Goal: Information Seeking & Learning: Learn about a topic

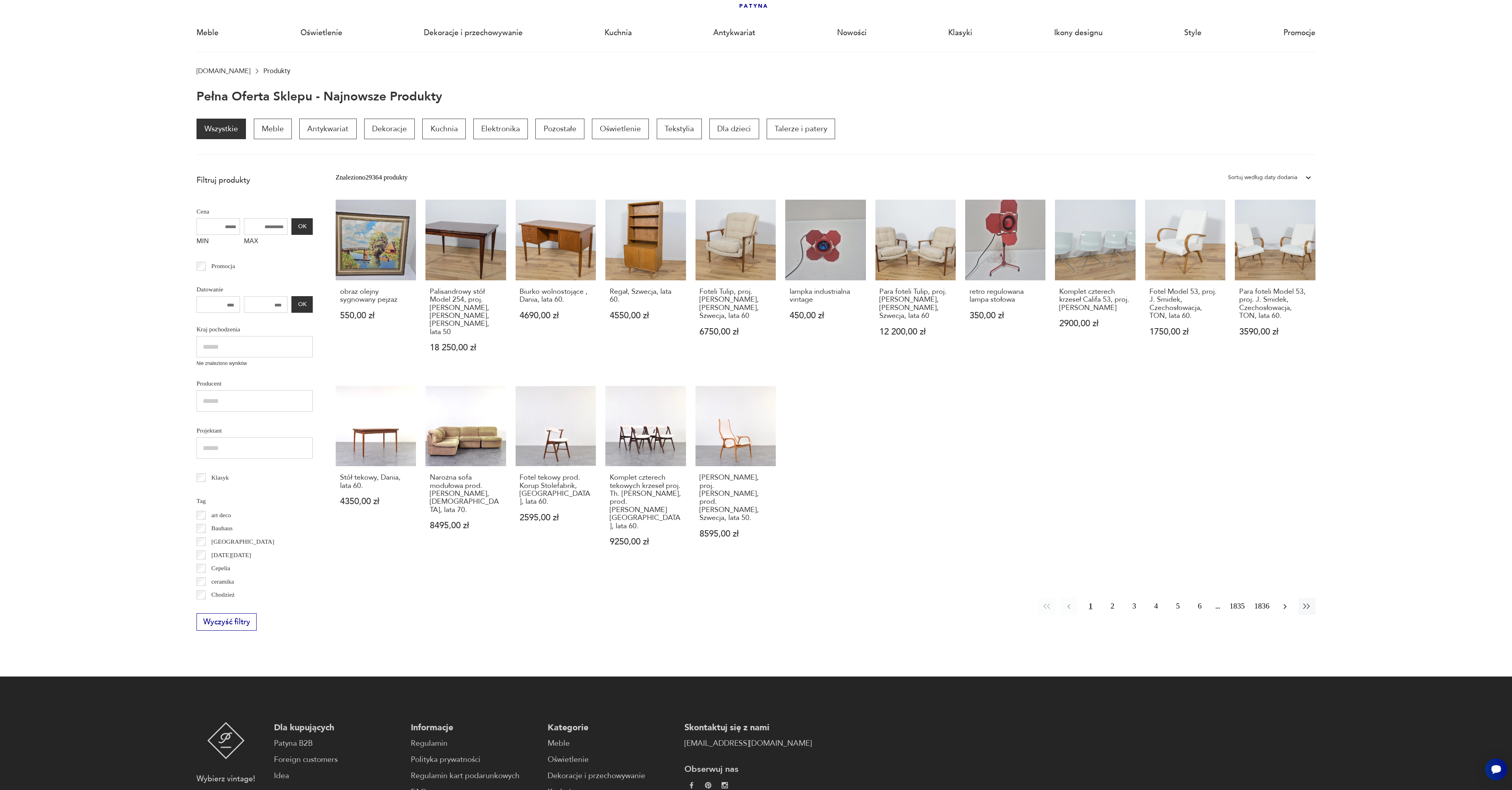
click at [1284, 604] on icon "button" at bounding box center [1285, 606] width 3 height 5
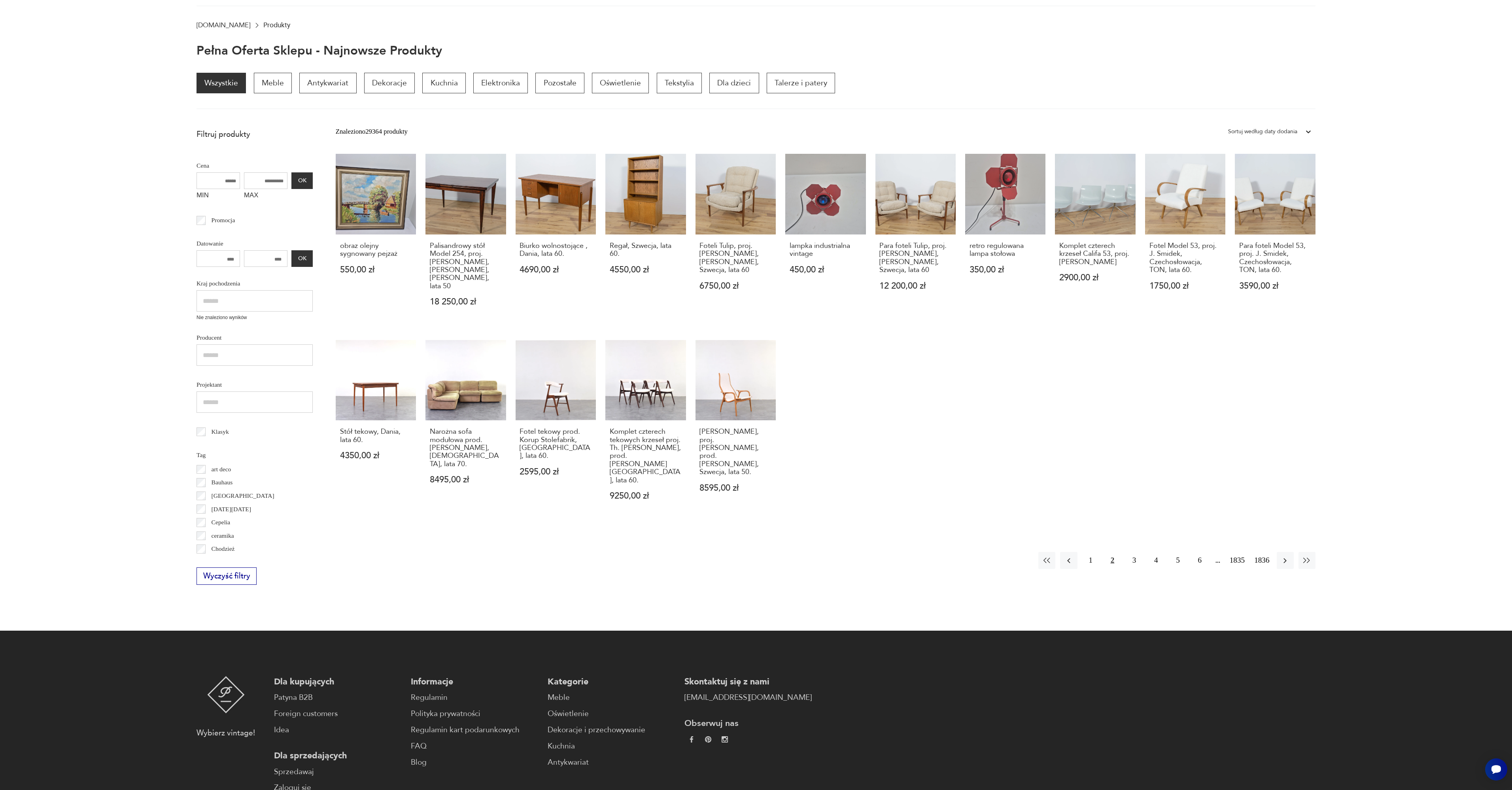
scroll to position [106, 0]
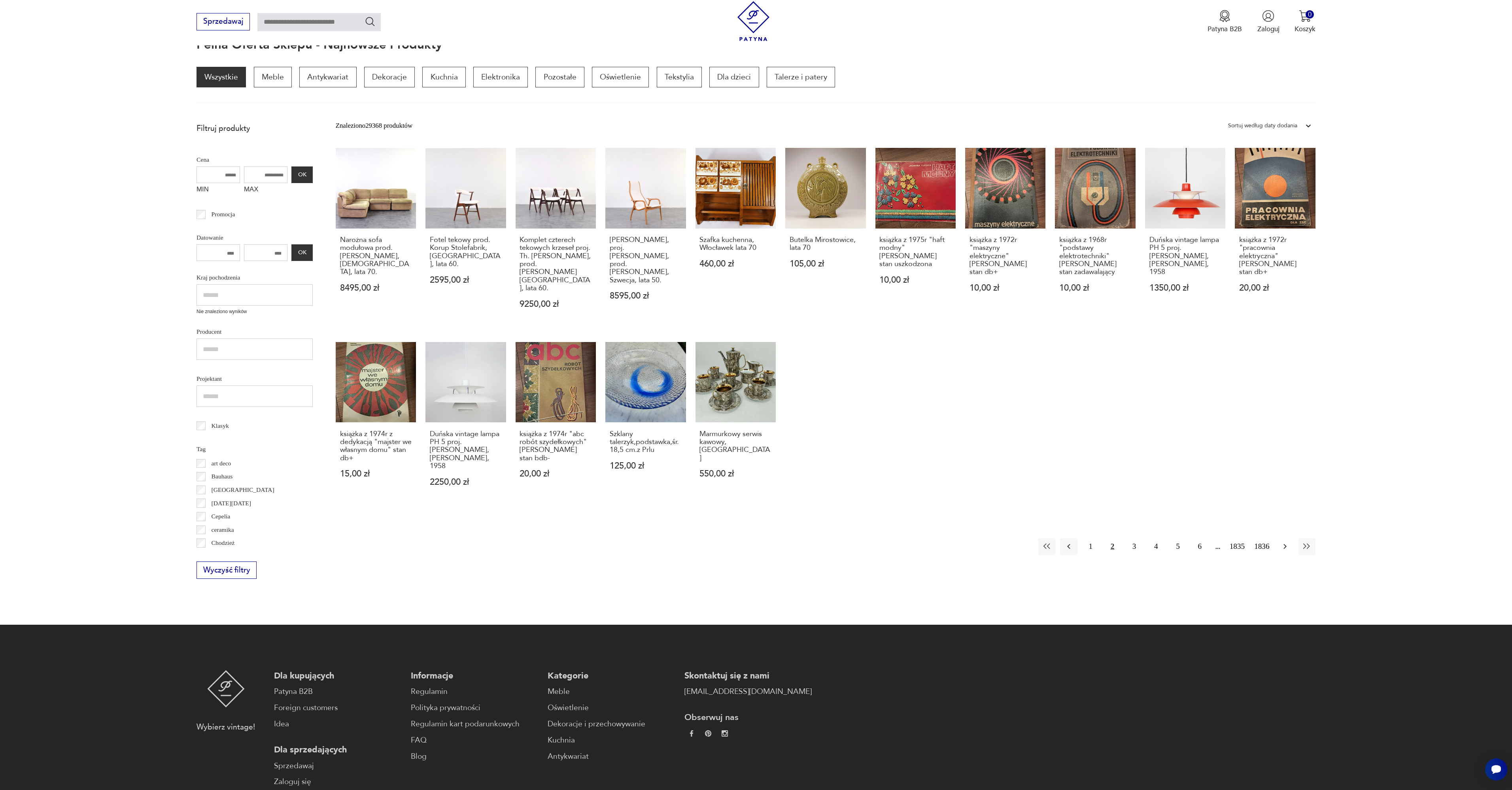
click at [1285, 542] on icon "button" at bounding box center [1285, 546] width 9 height 9
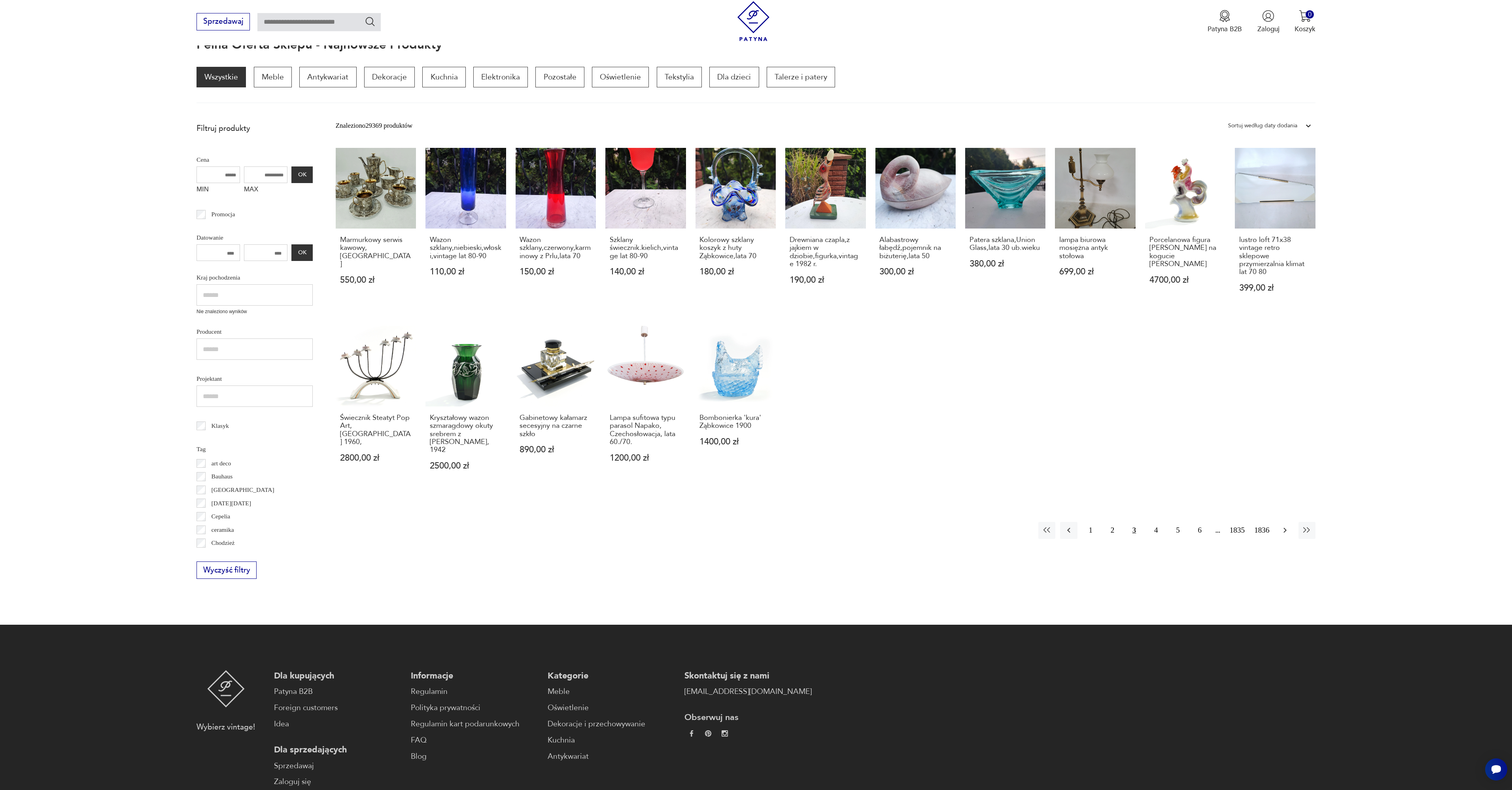
click at [1285, 525] on icon "button" at bounding box center [1285, 530] width 9 height 9
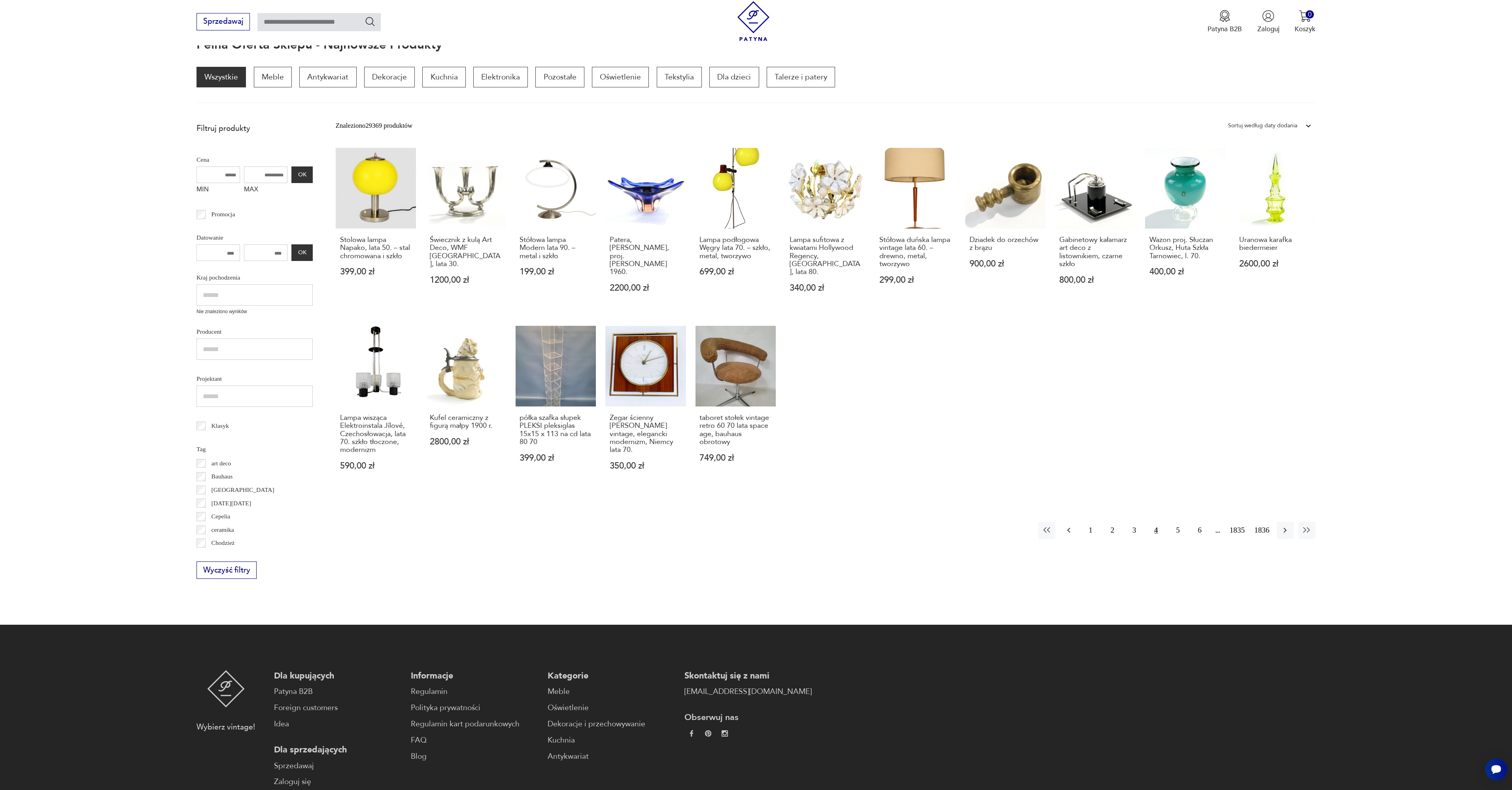
click at [1066, 525] on icon "button" at bounding box center [1069, 530] width 9 height 9
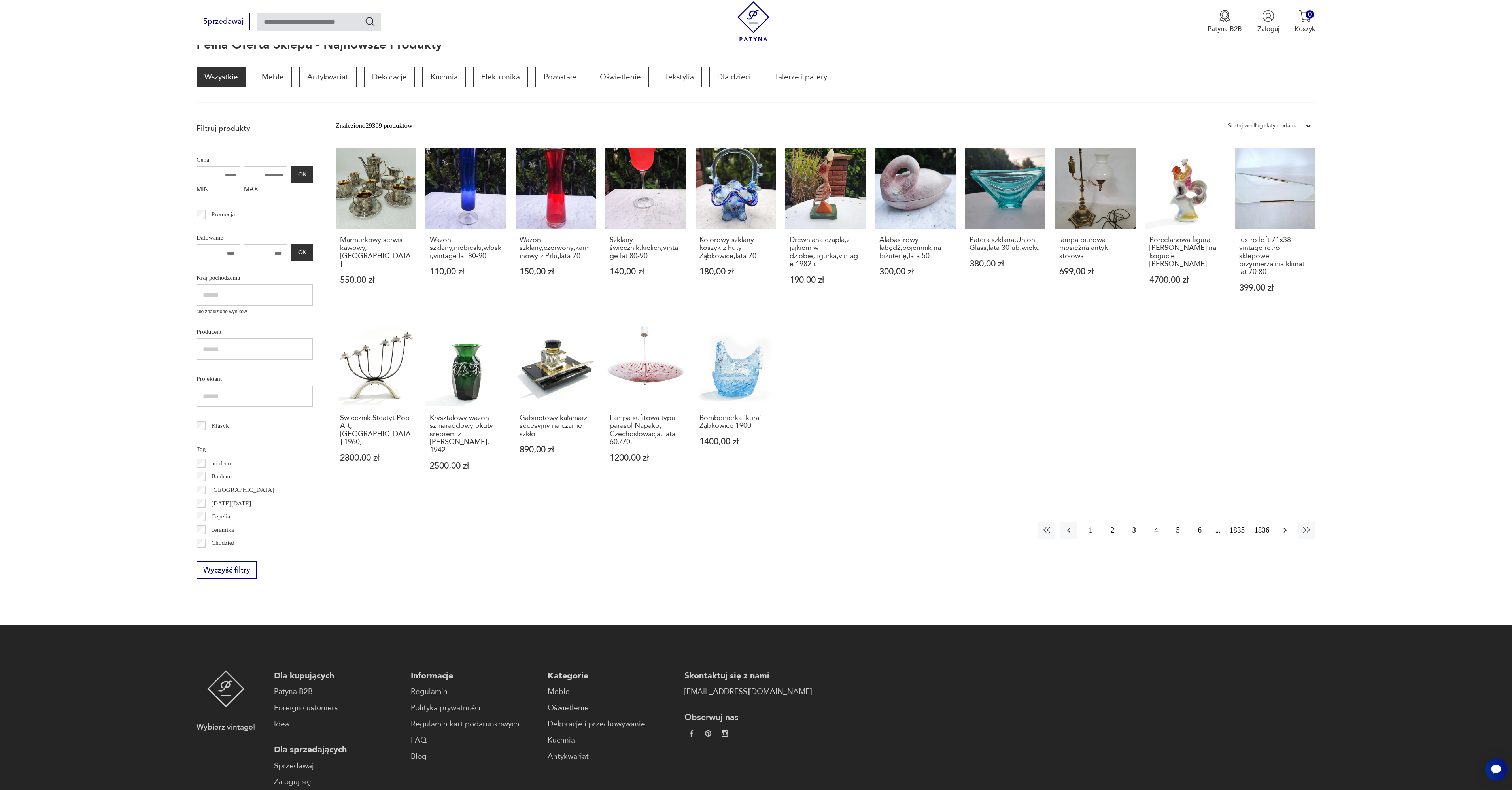
click at [1286, 528] on icon "button" at bounding box center [1285, 530] width 3 height 5
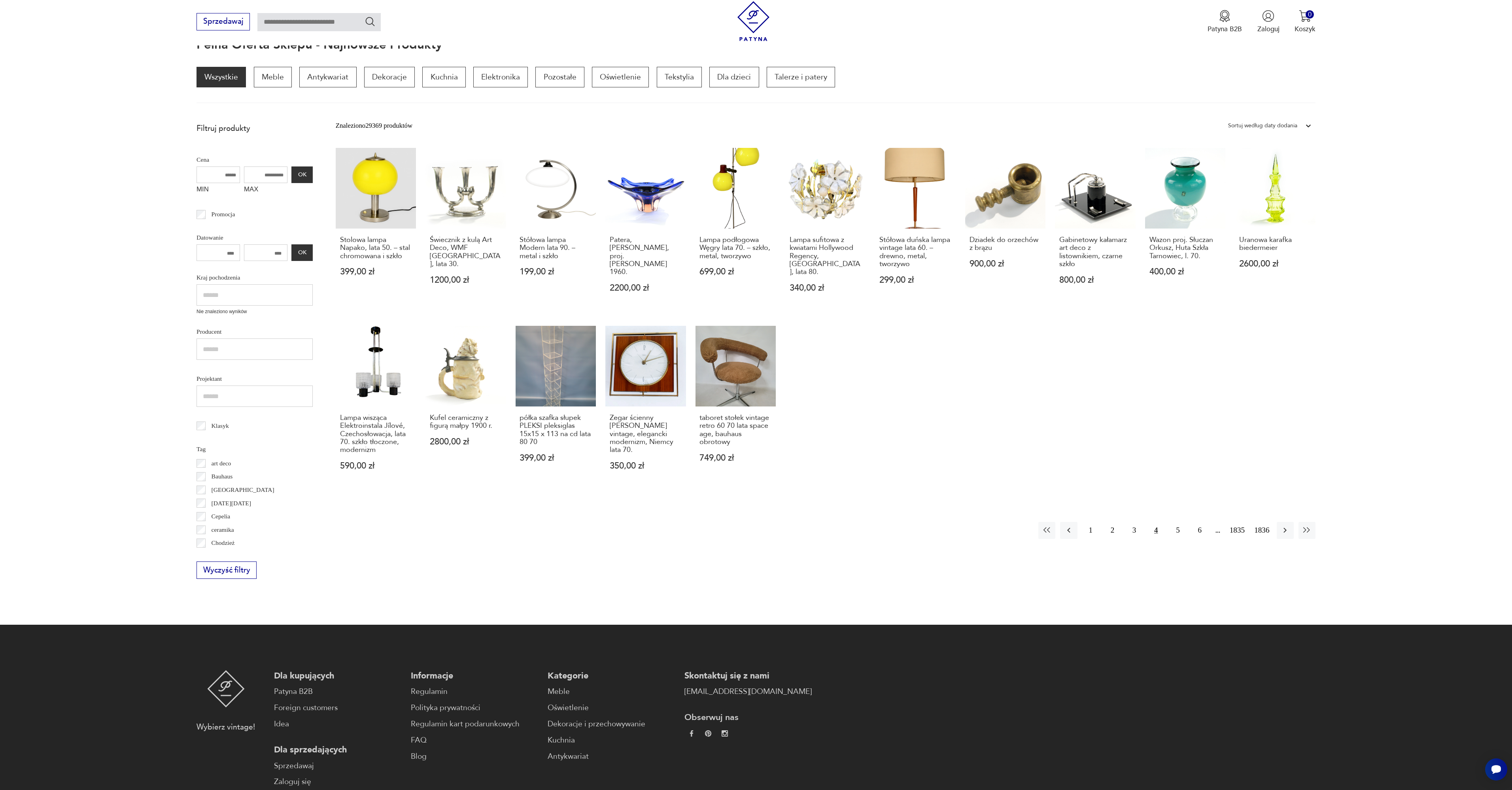
click at [1286, 528] on icon "button" at bounding box center [1285, 530] width 3 height 5
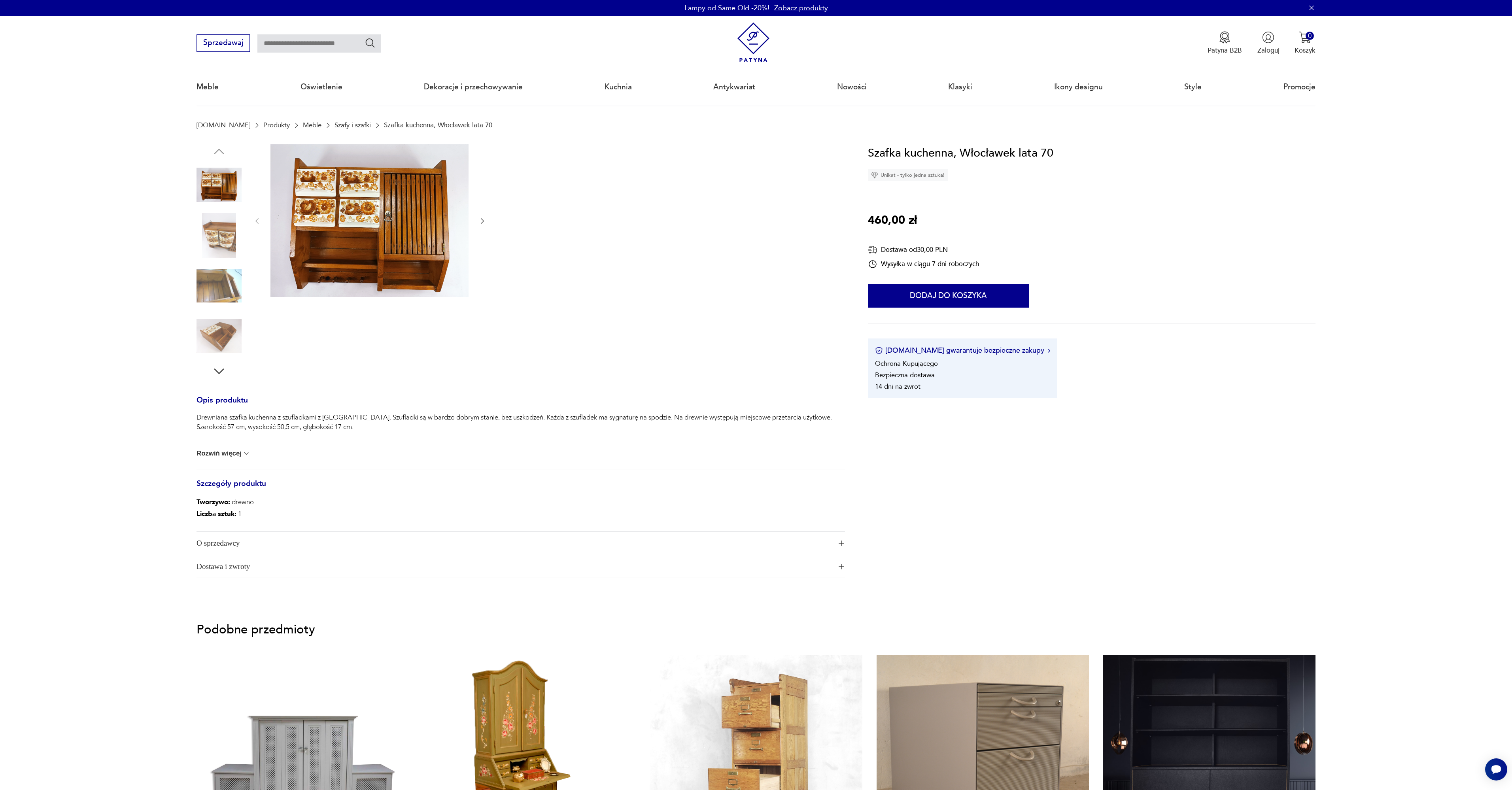
click at [478, 221] on icon "button" at bounding box center [482, 221] width 8 height 8
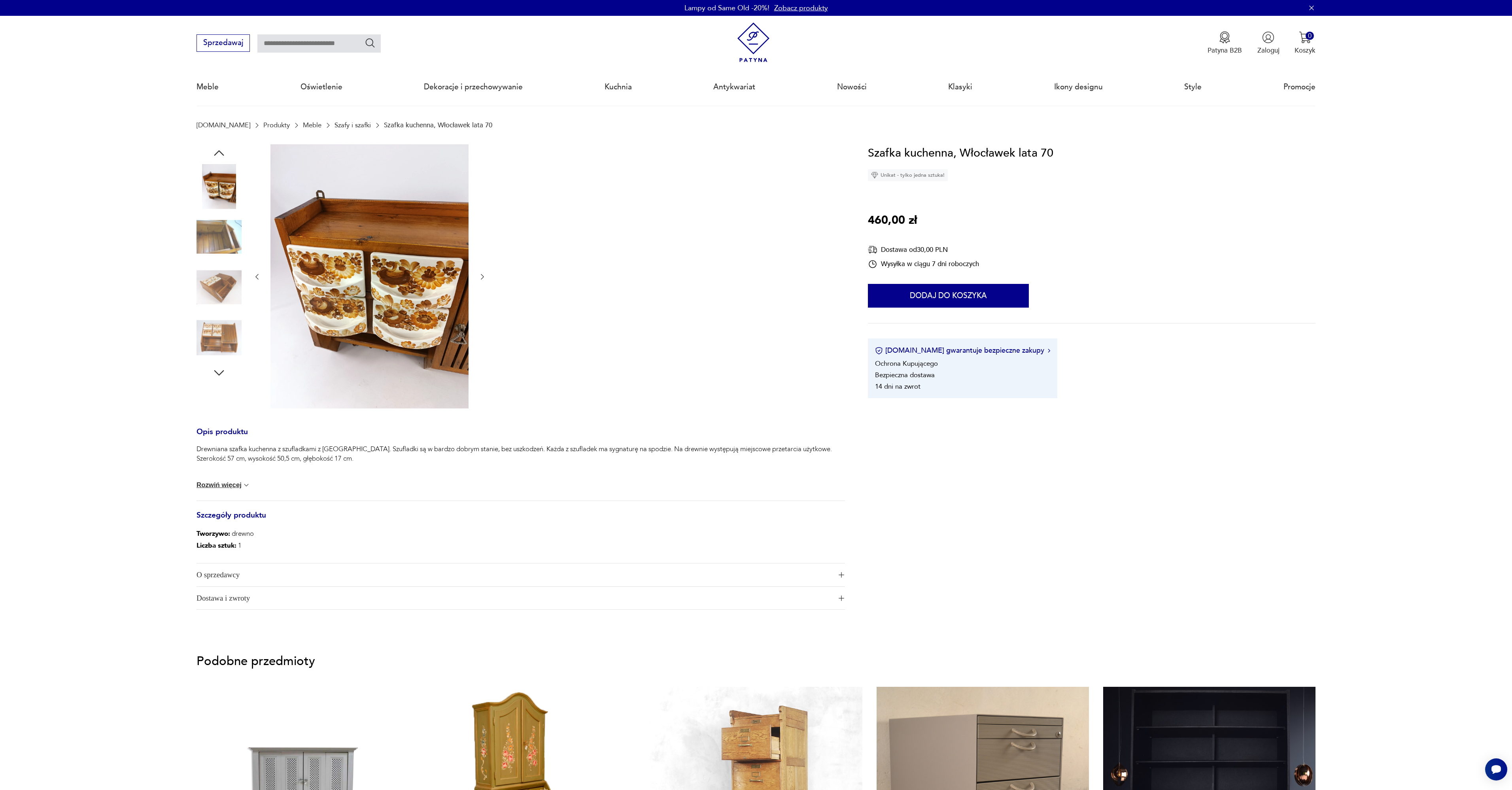
click at [478, 221] on div at bounding box center [369, 277] width 233 height 266
click at [484, 278] on icon "button" at bounding box center [482, 276] width 8 height 8
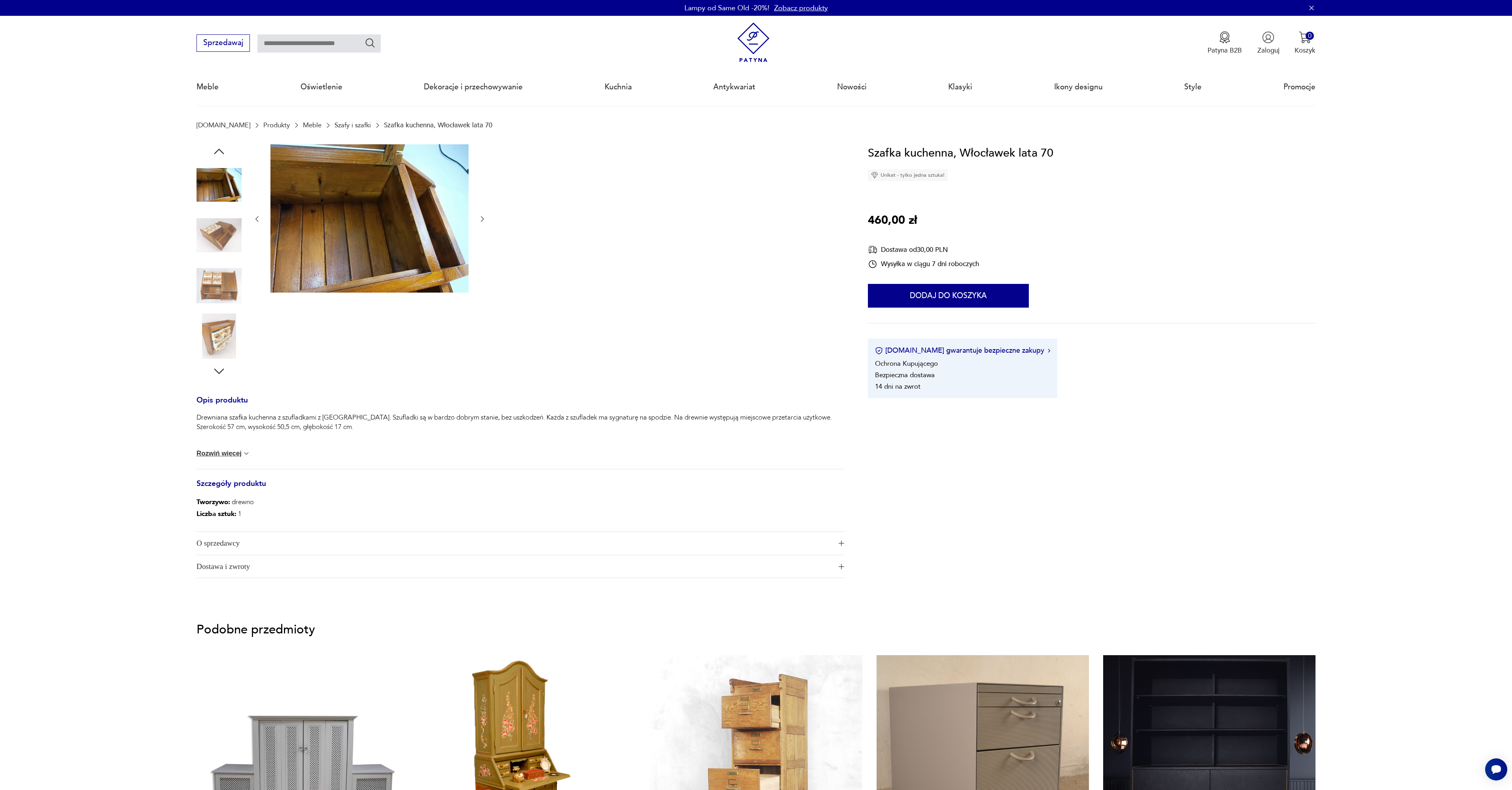
click at [410, 222] on img at bounding box center [369, 218] width 198 height 148
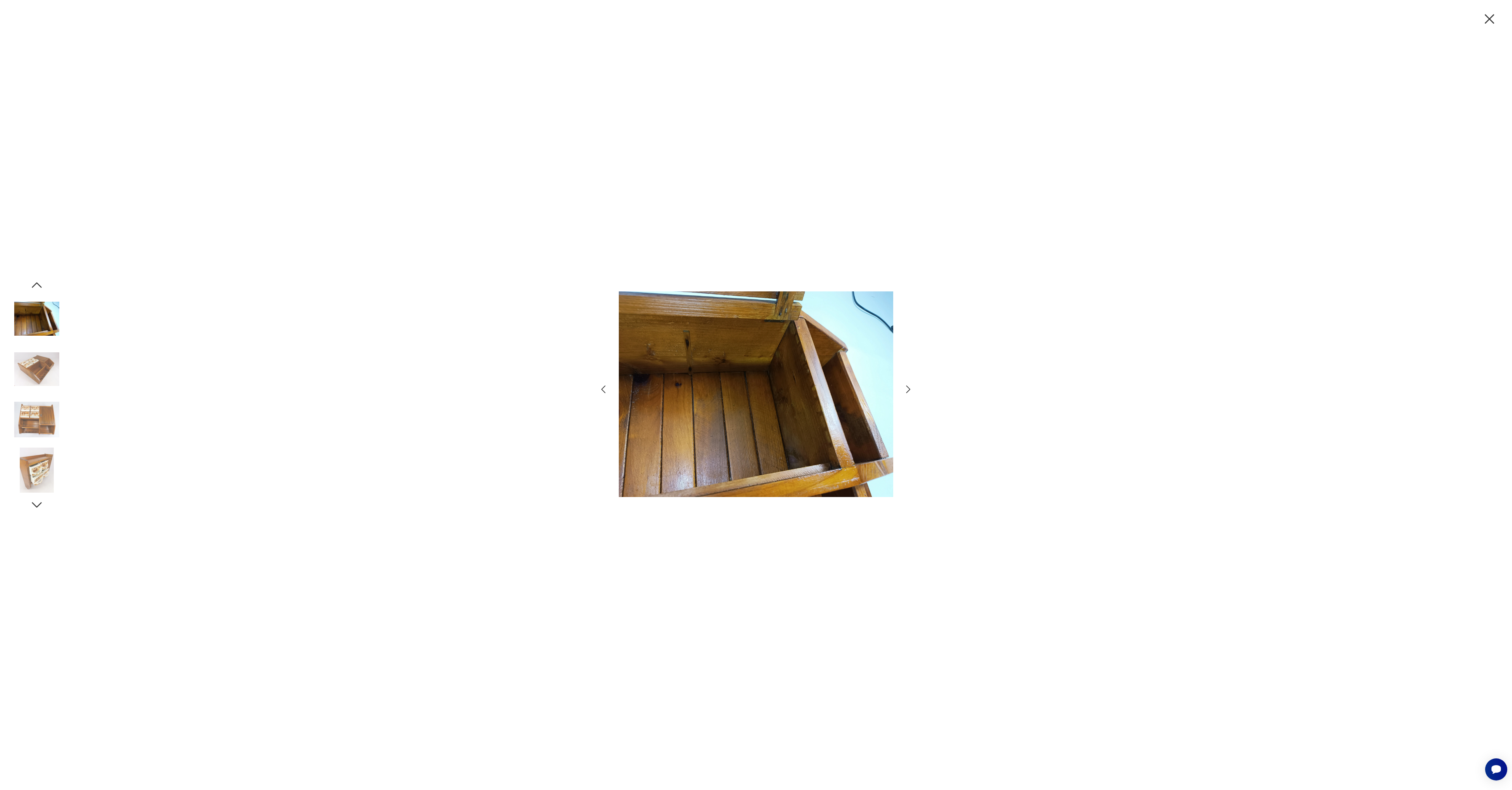
click at [909, 390] on icon "button" at bounding box center [908, 389] width 4 height 8
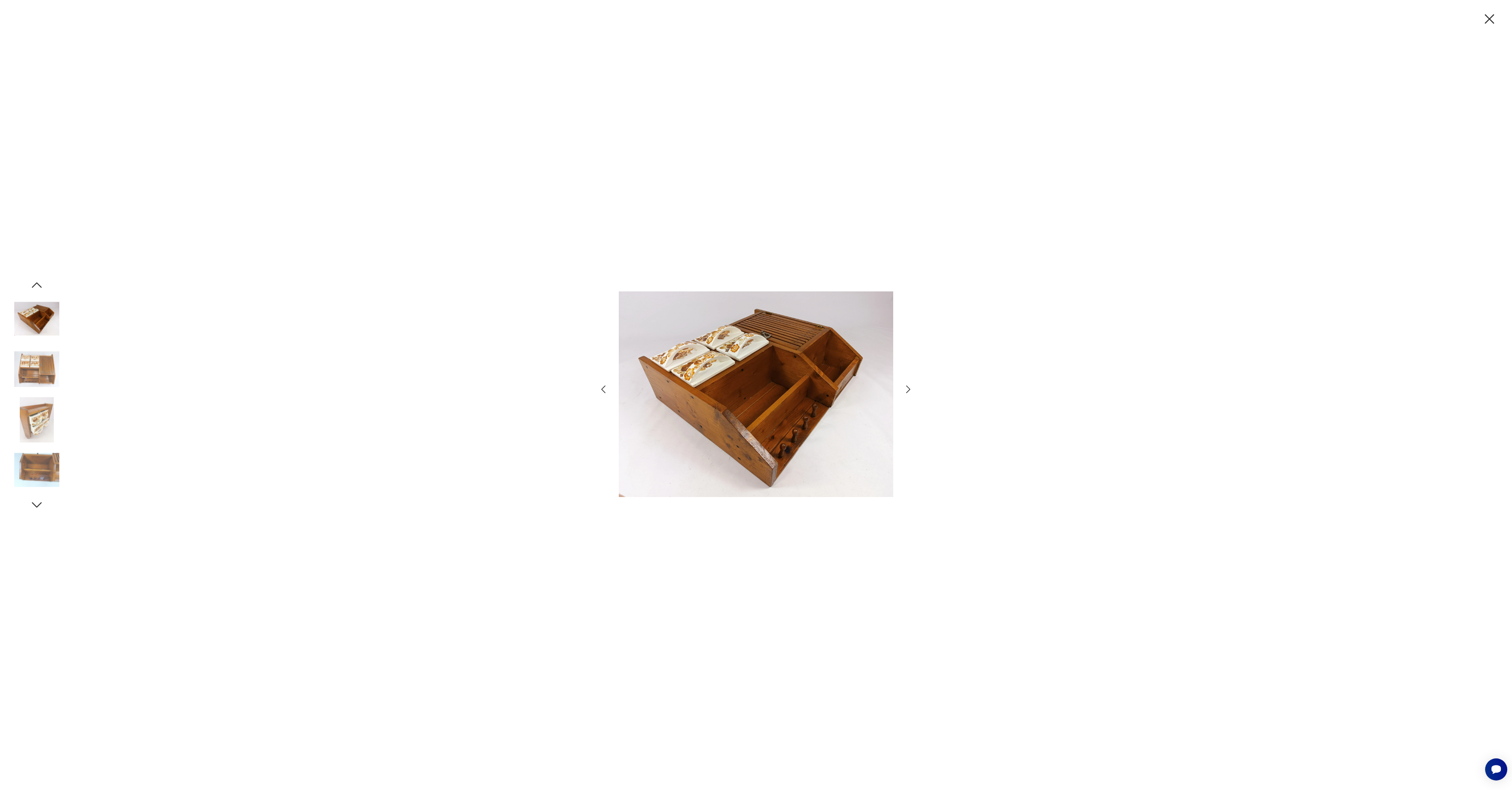
click at [909, 390] on icon "button" at bounding box center [908, 389] width 4 height 8
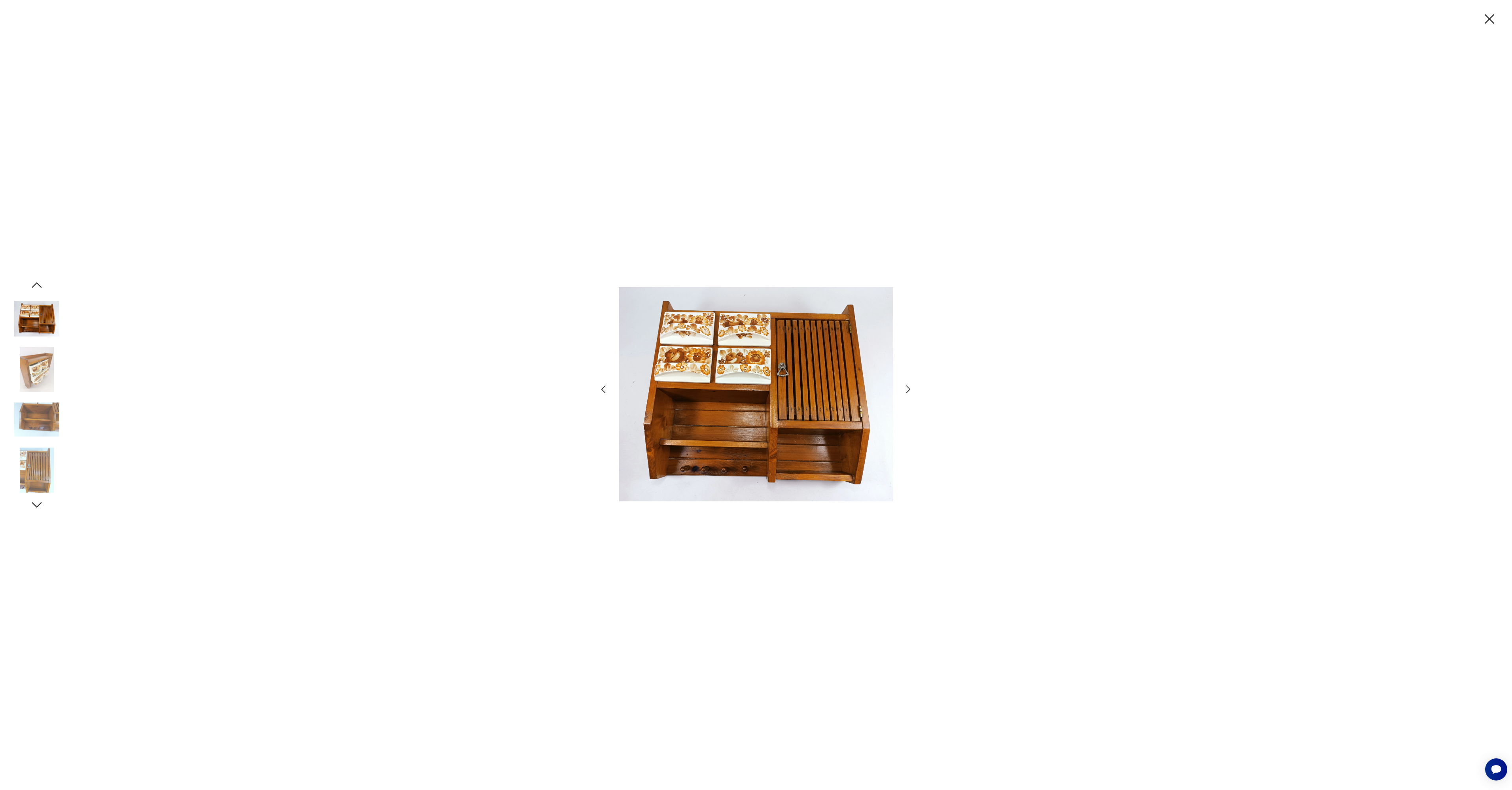
click at [910, 389] on icon "button" at bounding box center [908, 389] width 4 height 8
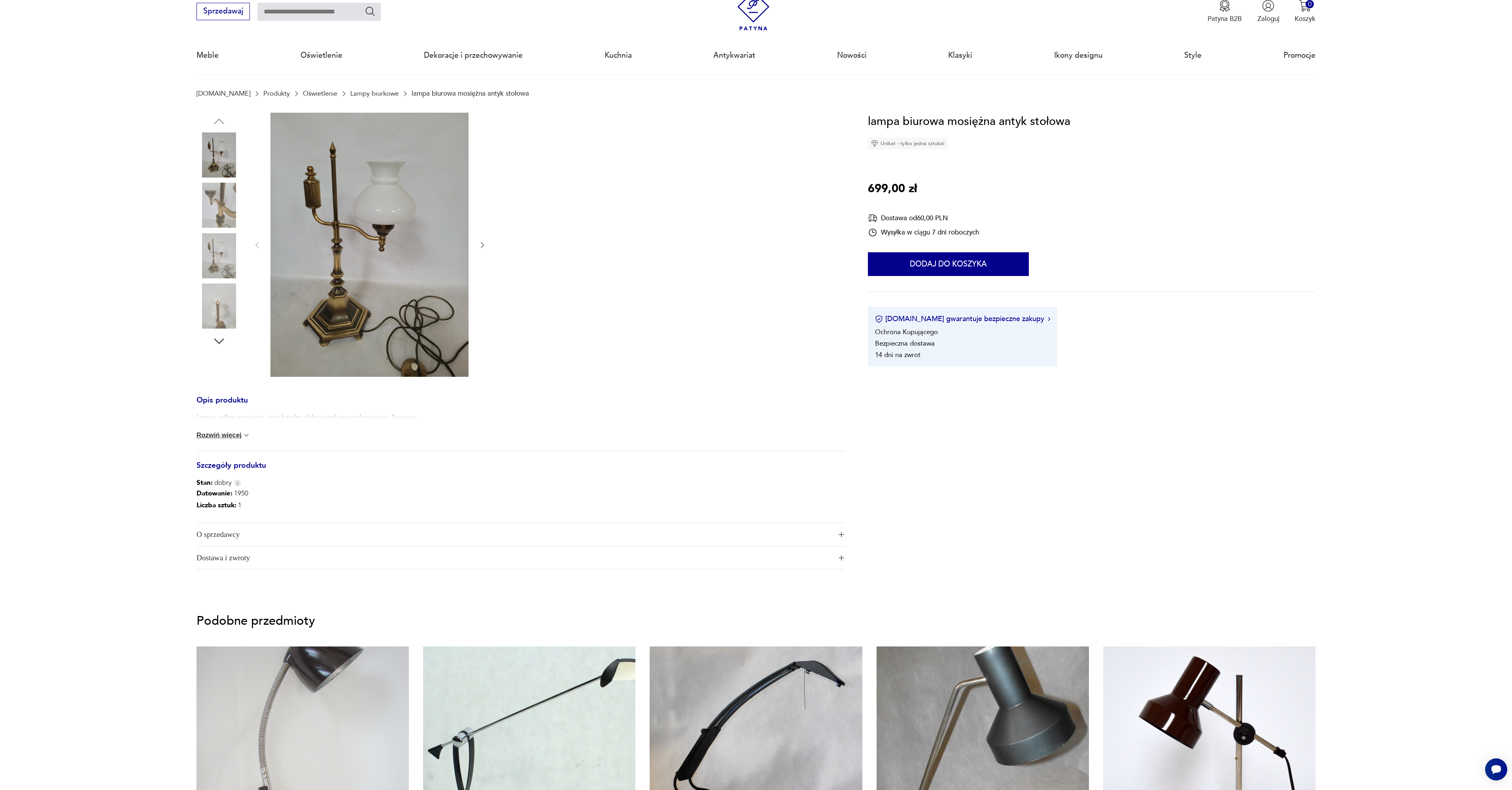
scroll to position [31, 0]
